Goal: Information Seeking & Learning: Learn about a topic

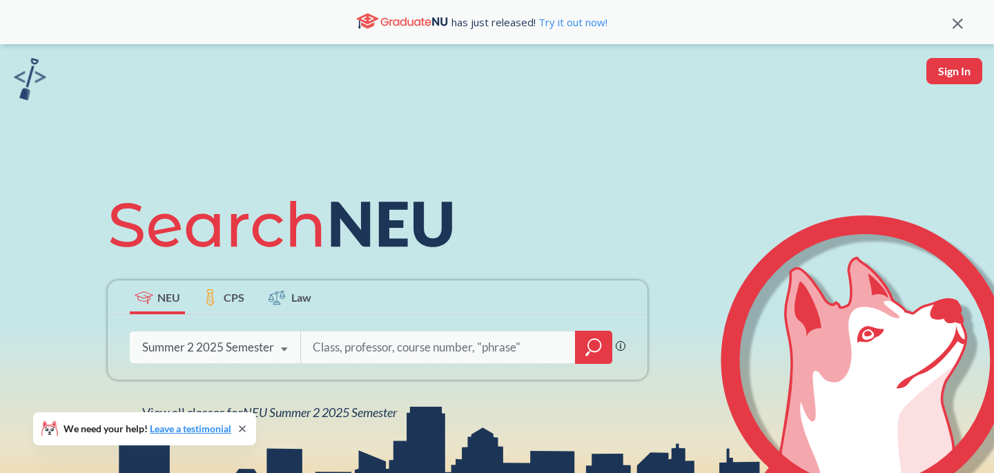
click at [260, 347] on div "Summer 2 2025 Semester" at bounding box center [208, 347] width 132 height 15
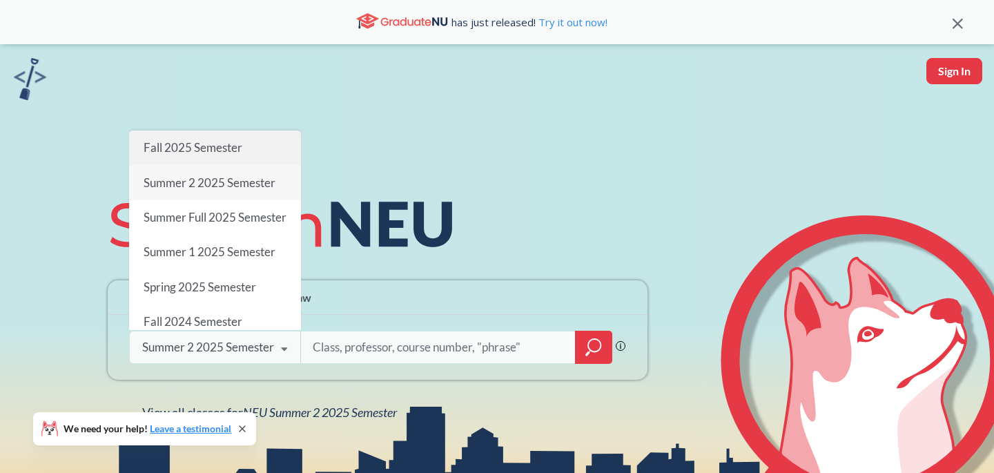
click at [220, 158] on div "Fall 2025 Semester" at bounding box center [215, 147] width 172 height 35
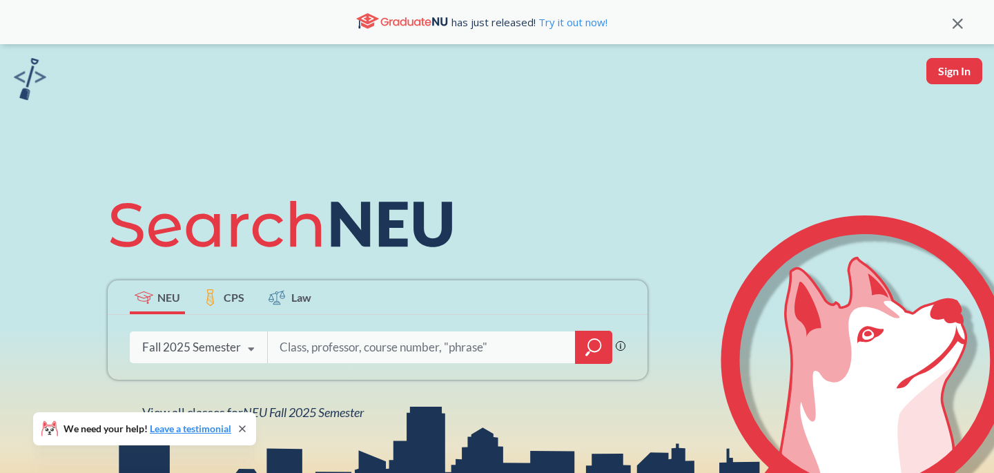
click at [358, 348] on input "search" at bounding box center [421, 347] width 287 height 29
type input "PHTH"
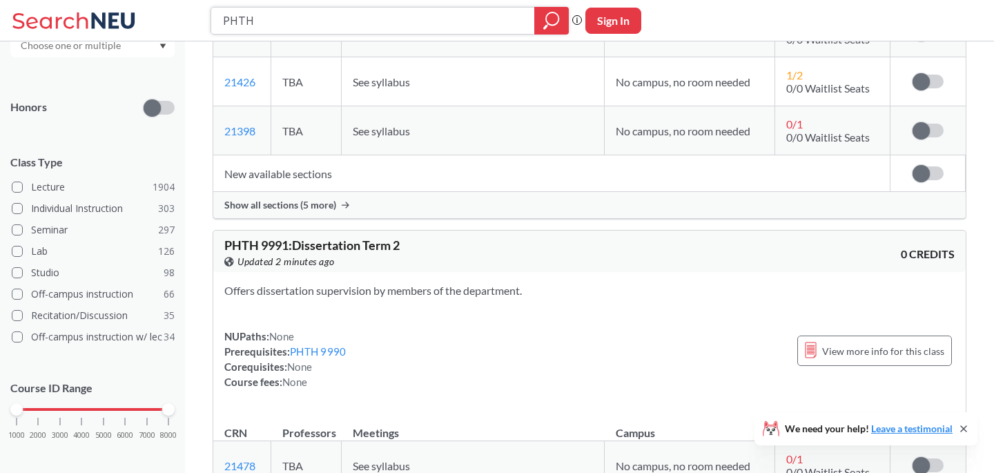
scroll to position [334, 0]
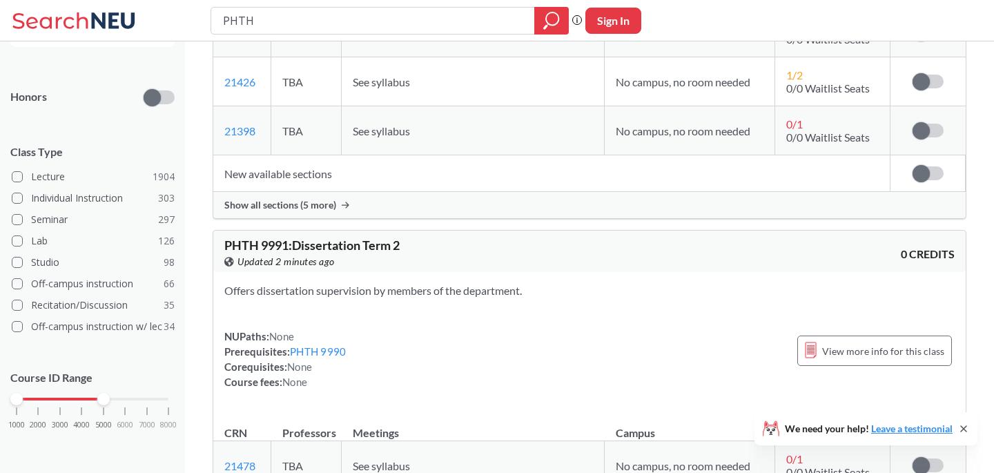
drag, startPoint x: 171, startPoint y: 400, endPoint x: 115, endPoint y: 402, distance: 55.9
click at [115, 402] on div "1000 2000 3000 4000 5000 6000 7000 8000" at bounding box center [93, 399] width 152 height 10
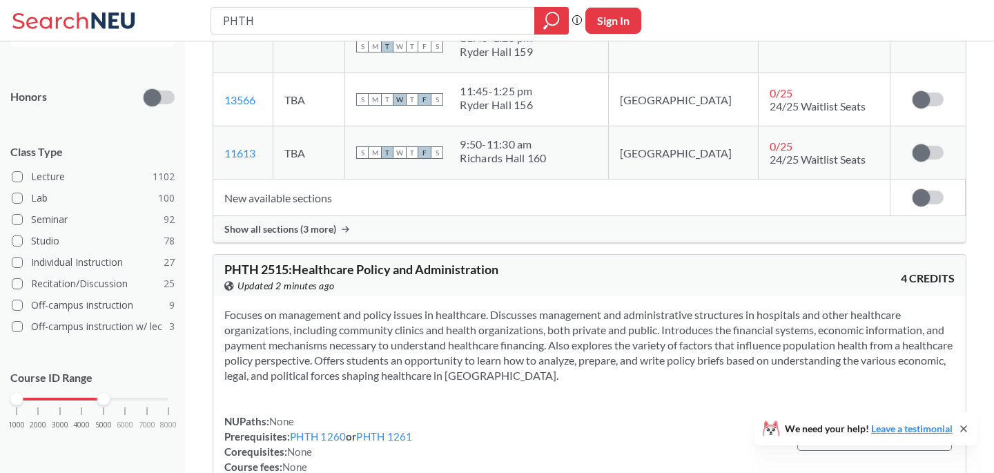
scroll to position [4201, 0]
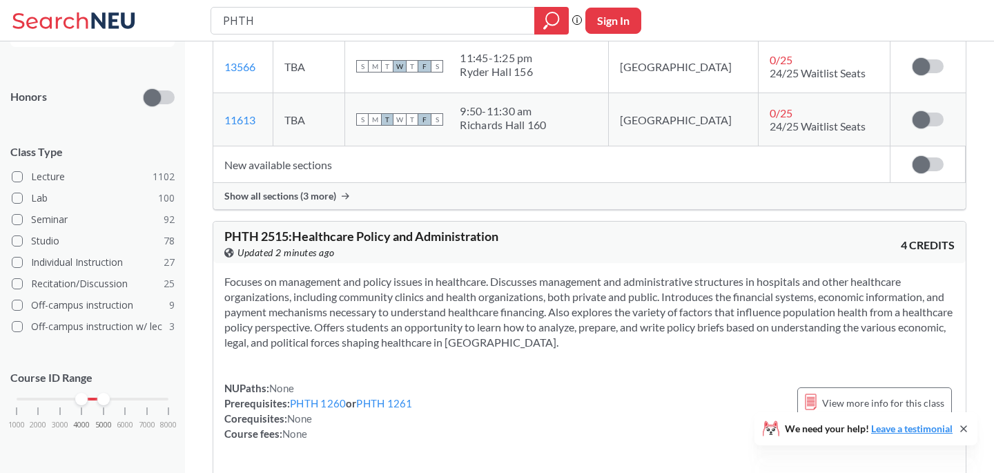
drag, startPoint x: 17, startPoint y: 400, endPoint x: 74, endPoint y: 399, distance: 57.3
click at [74, 399] on div "1000 2000 3000 4000 5000 6000 7000 8000" at bounding box center [93, 399] width 152 height 10
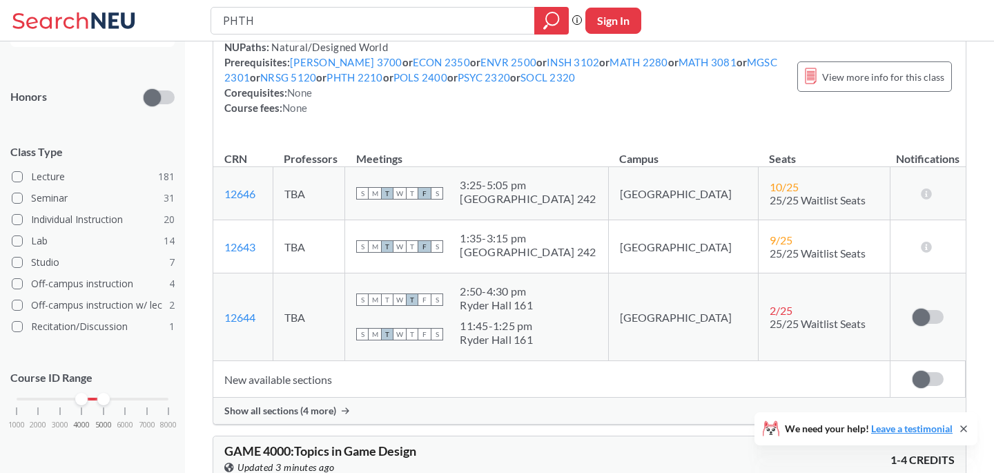
scroll to position [2011, 0]
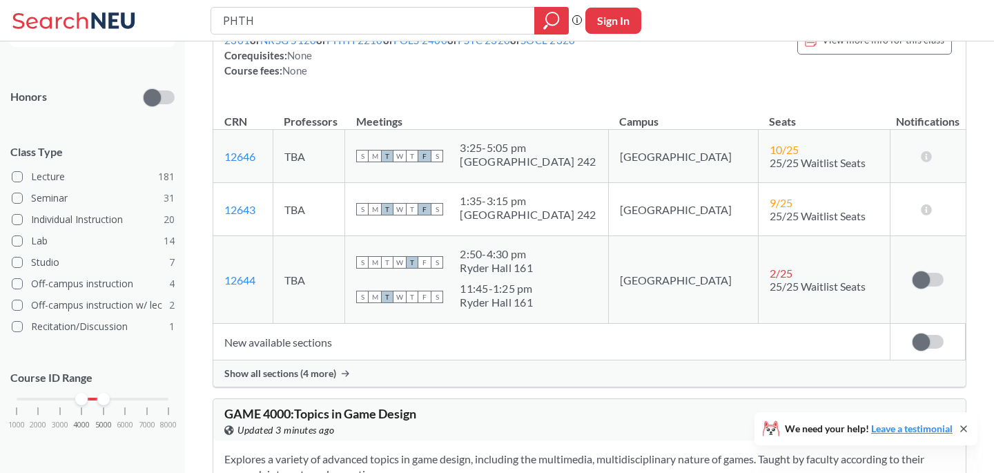
click at [318, 380] on span "Show all sections (4 more)" at bounding box center [280, 373] width 112 height 12
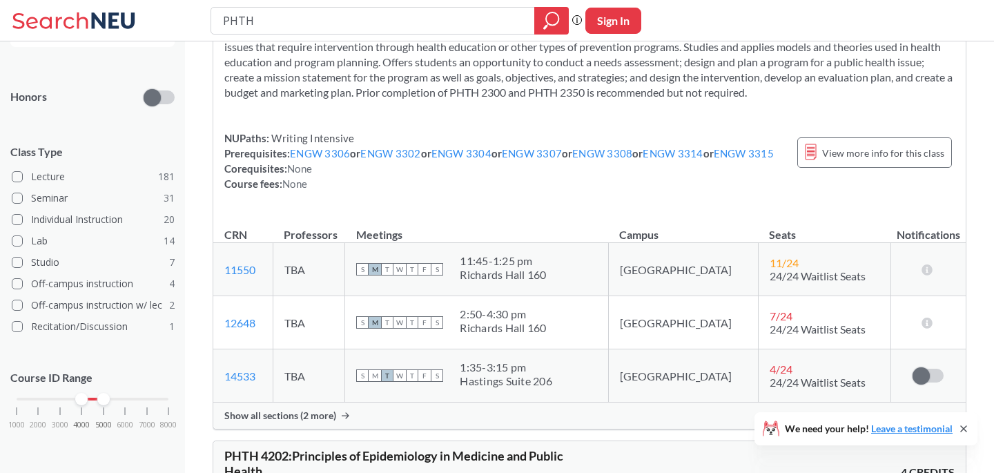
scroll to position [1379, 0]
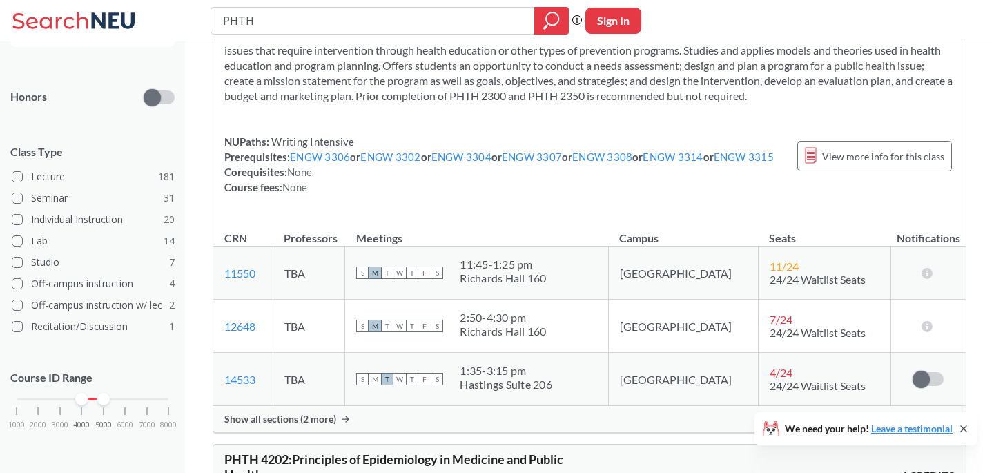
click at [298, 425] on span "Show all sections (2 more)" at bounding box center [280, 419] width 112 height 12
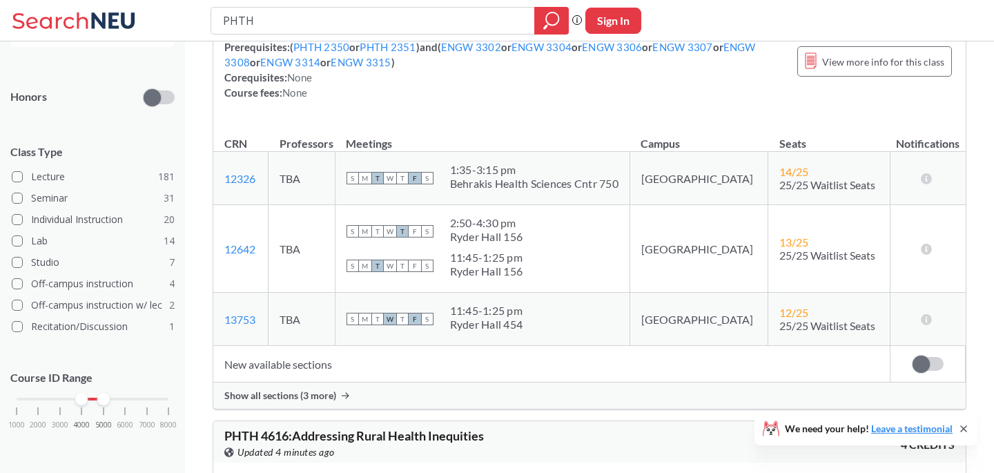
scroll to position [545, 0]
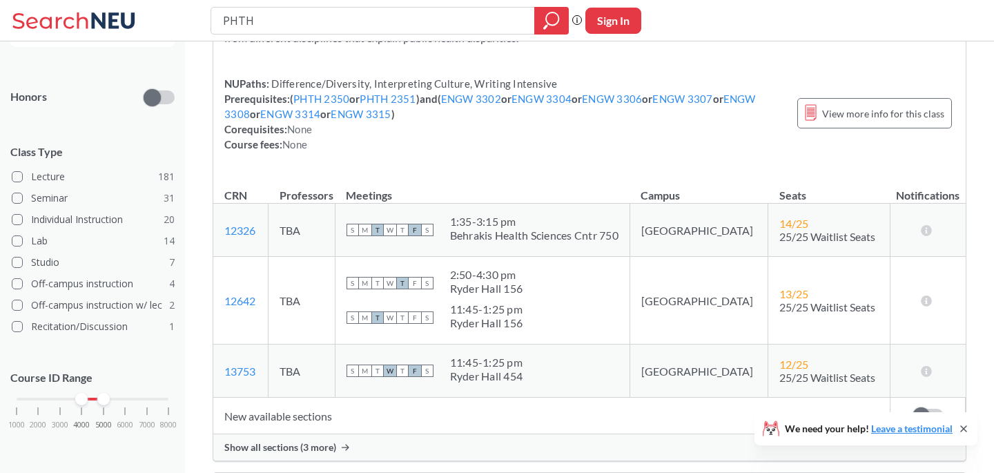
click at [299, 443] on span "Show all sections (3 more)" at bounding box center [280, 447] width 112 height 12
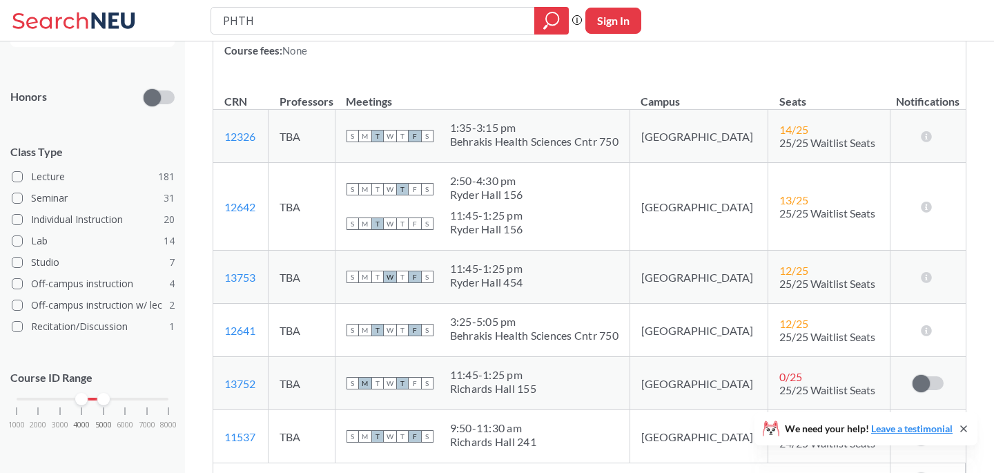
scroll to position [657, 0]
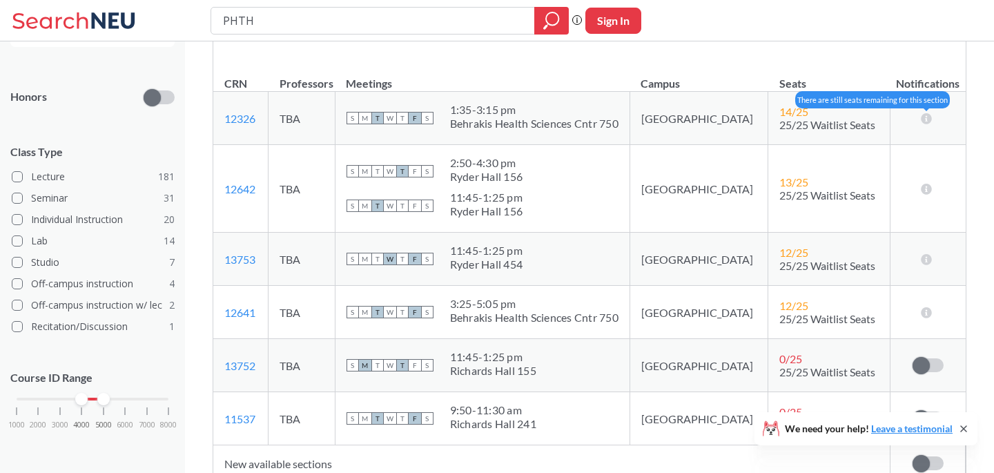
click at [924, 115] on icon at bounding box center [926, 118] width 13 height 11
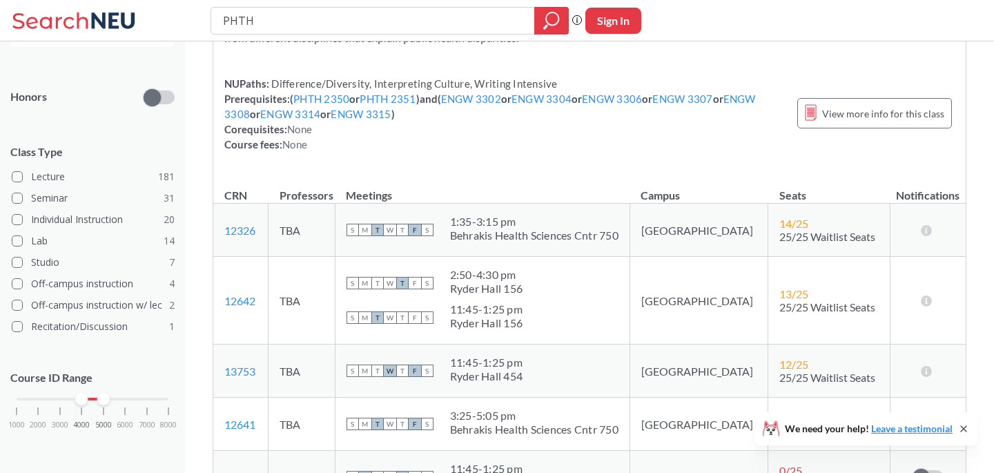
scroll to position [546, 0]
